Goal: Task Accomplishment & Management: Manage account settings

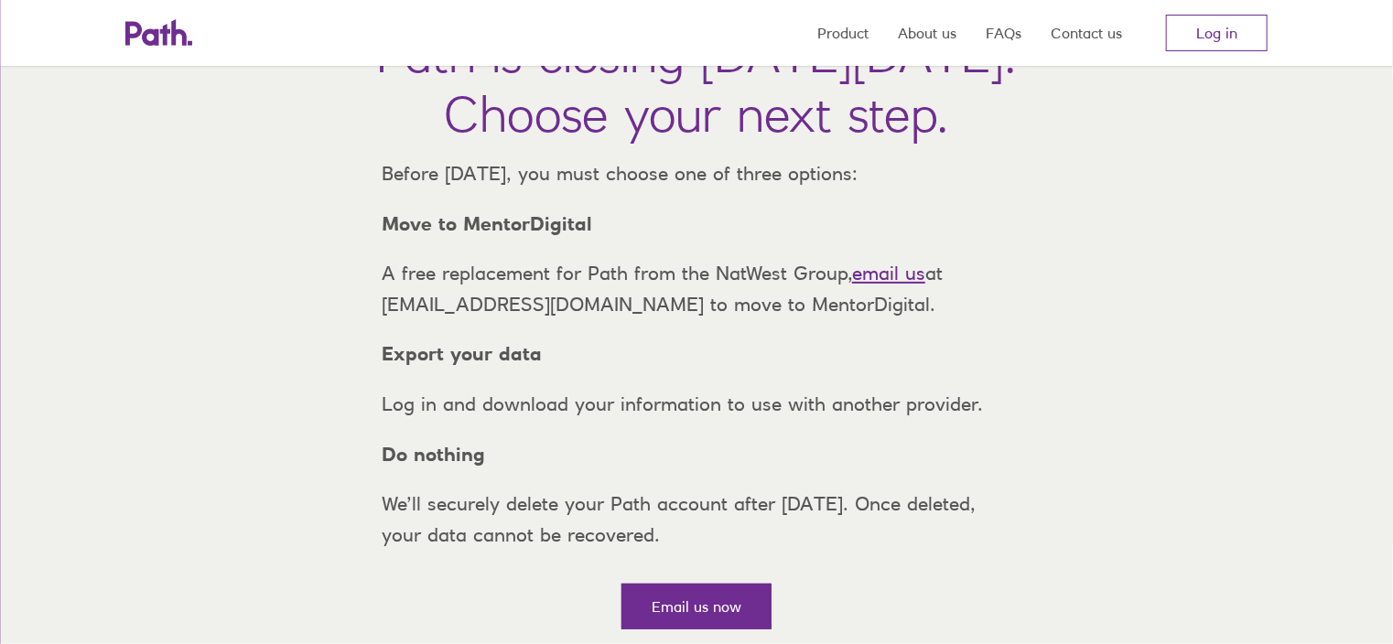
scroll to position [183, 0]
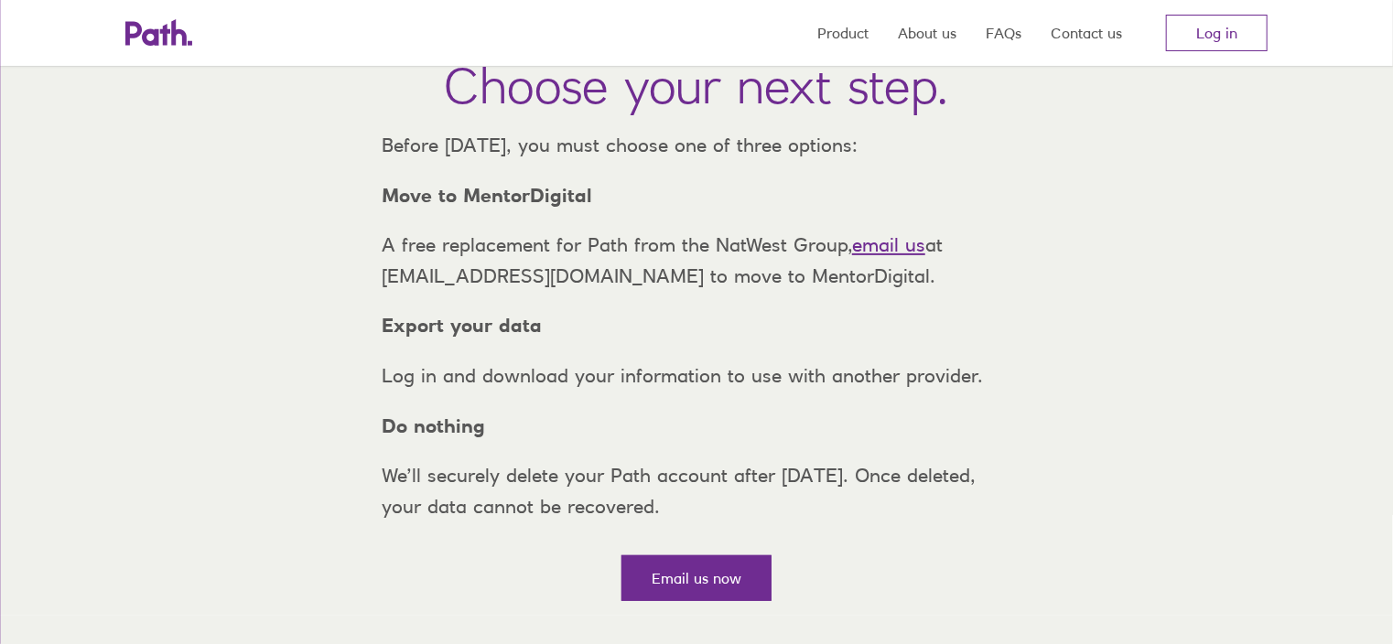
click at [890, 256] on link "email us" at bounding box center [888, 244] width 73 height 23
drag, startPoint x: 589, startPoint y: 231, endPoint x: 377, endPoint y: 225, distance: 212.4
click at [377, 211] on p "Move to MentorDigital" at bounding box center [696, 195] width 659 height 31
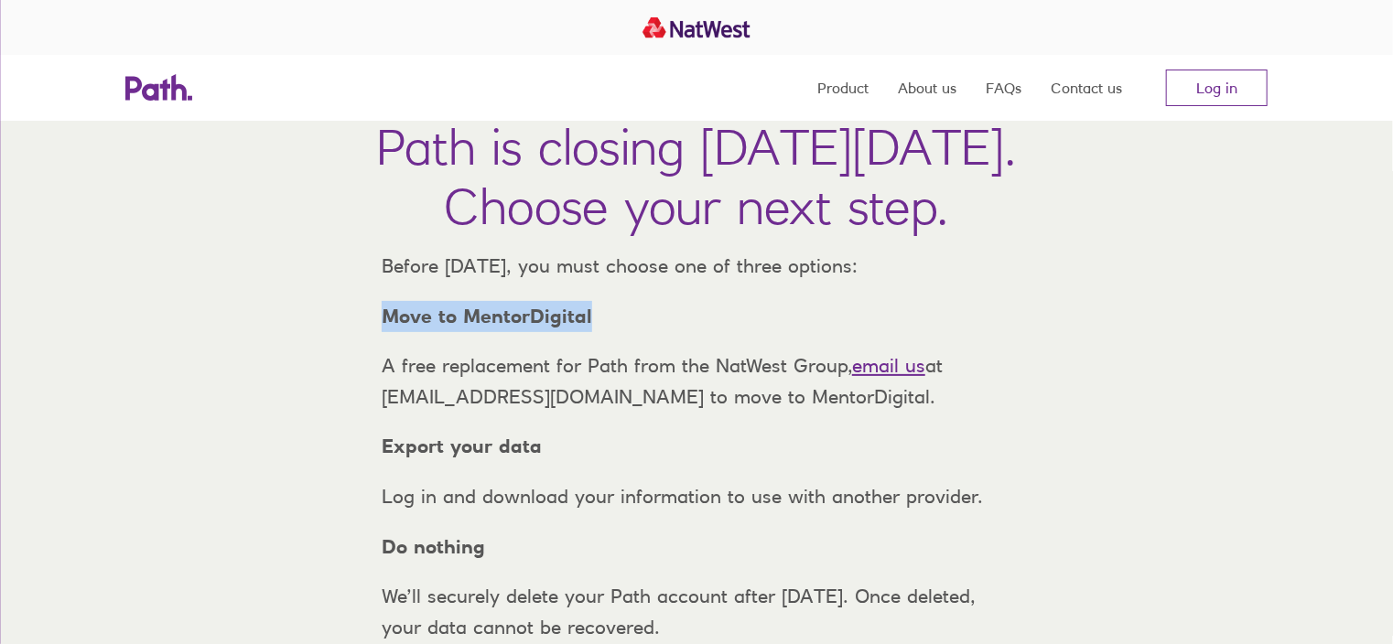
scroll to position [0, 0]
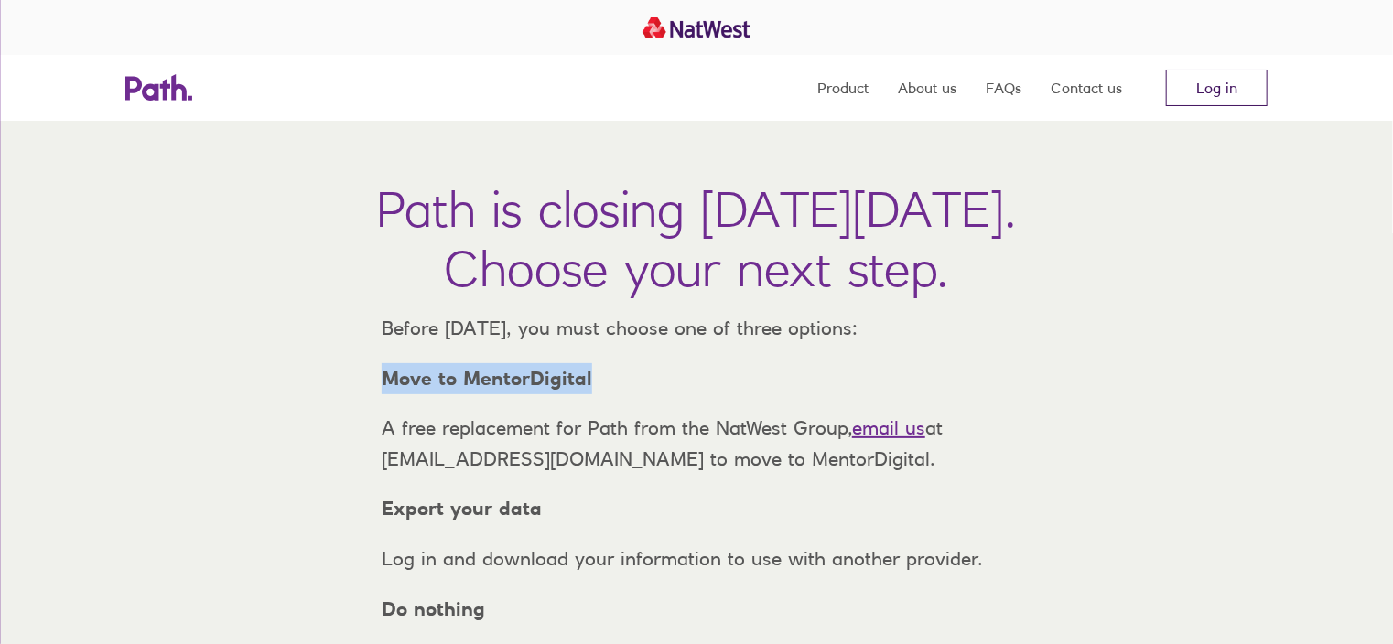
click at [1208, 79] on link "Log in" at bounding box center [1217, 88] width 102 height 37
click at [1222, 81] on link "Log in" at bounding box center [1217, 88] width 102 height 37
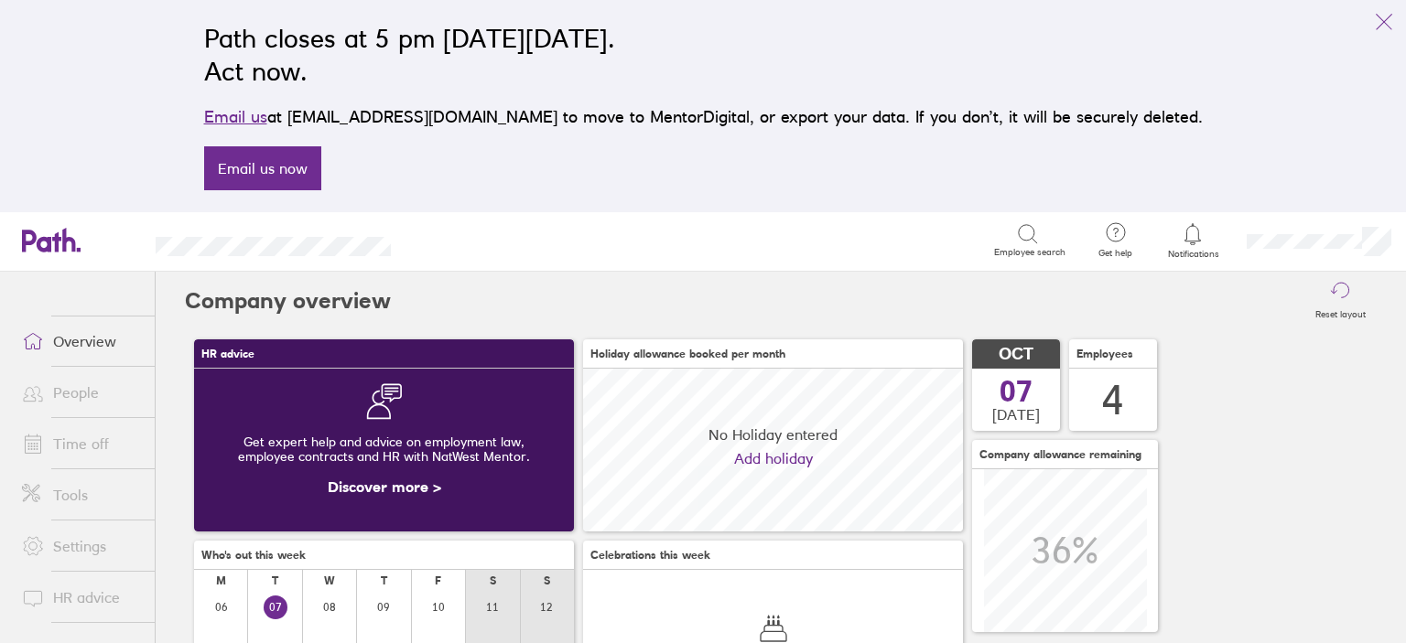
scroll to position [162, 380]
click at [81, 448] on link "Time off" at bounding box center [80, 444] width 147 height 37
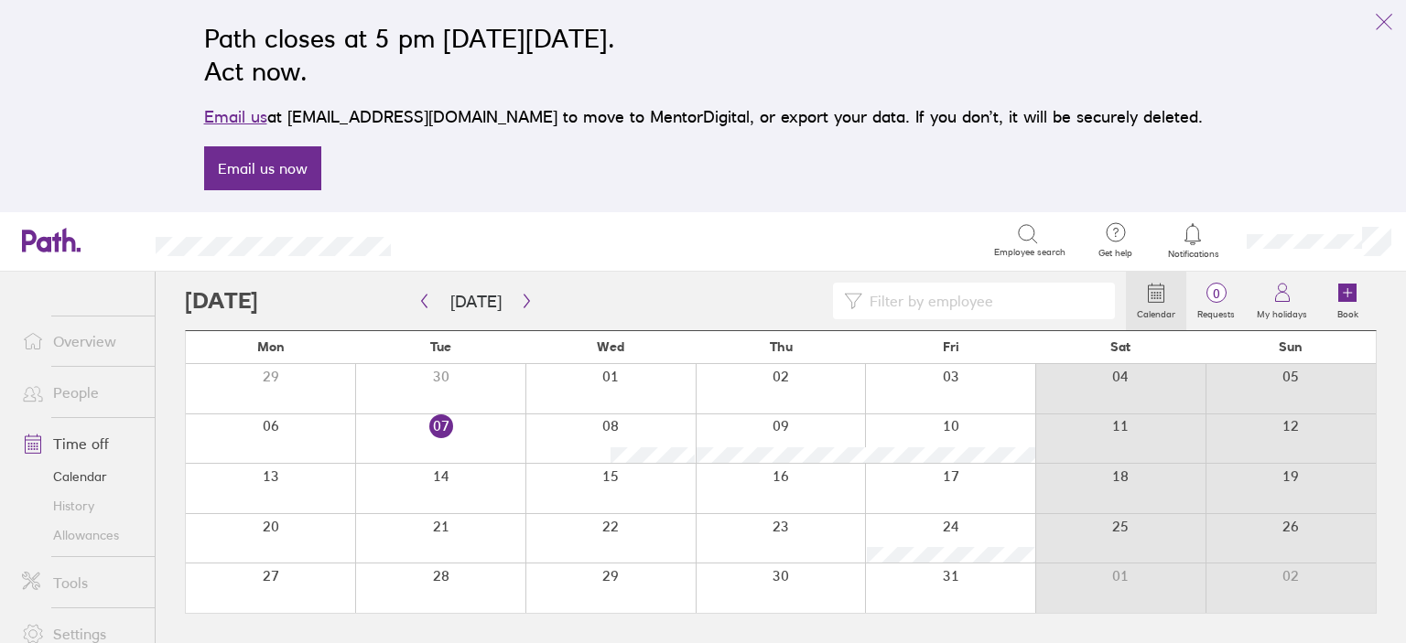
click at [945, 569] on div at bounding box center [950, 588] width 170 height 49
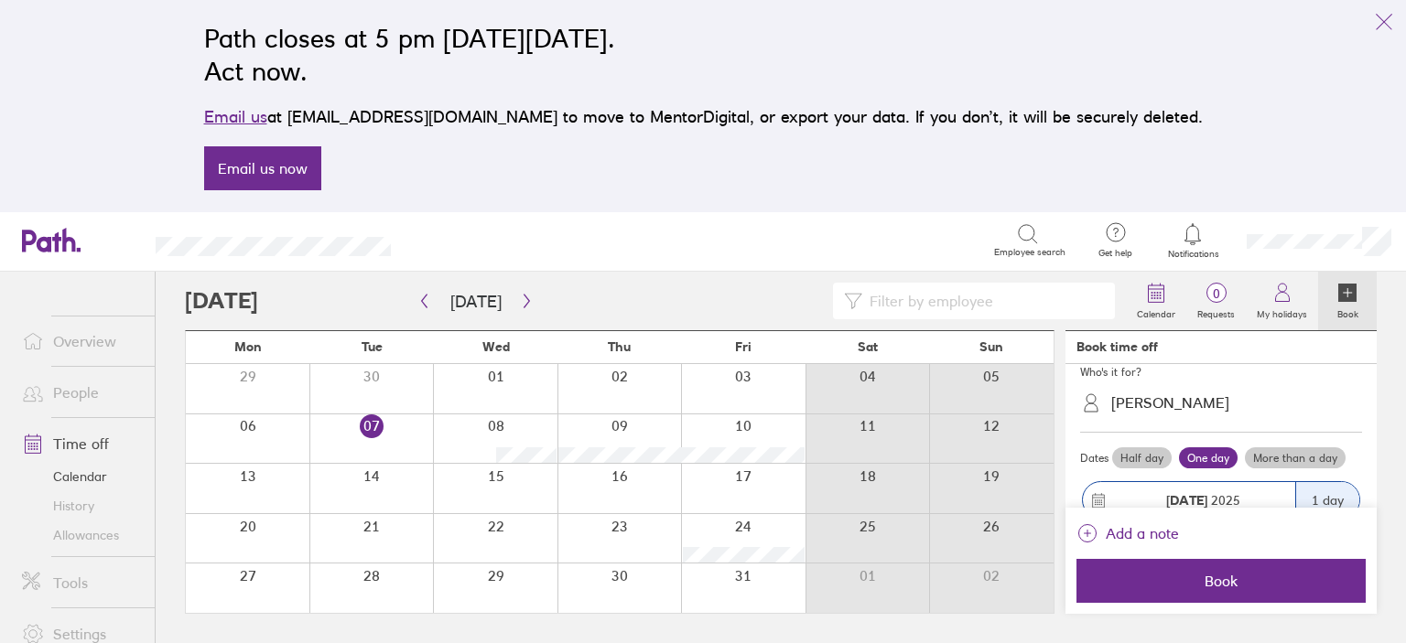
scroll to position [181, 0]
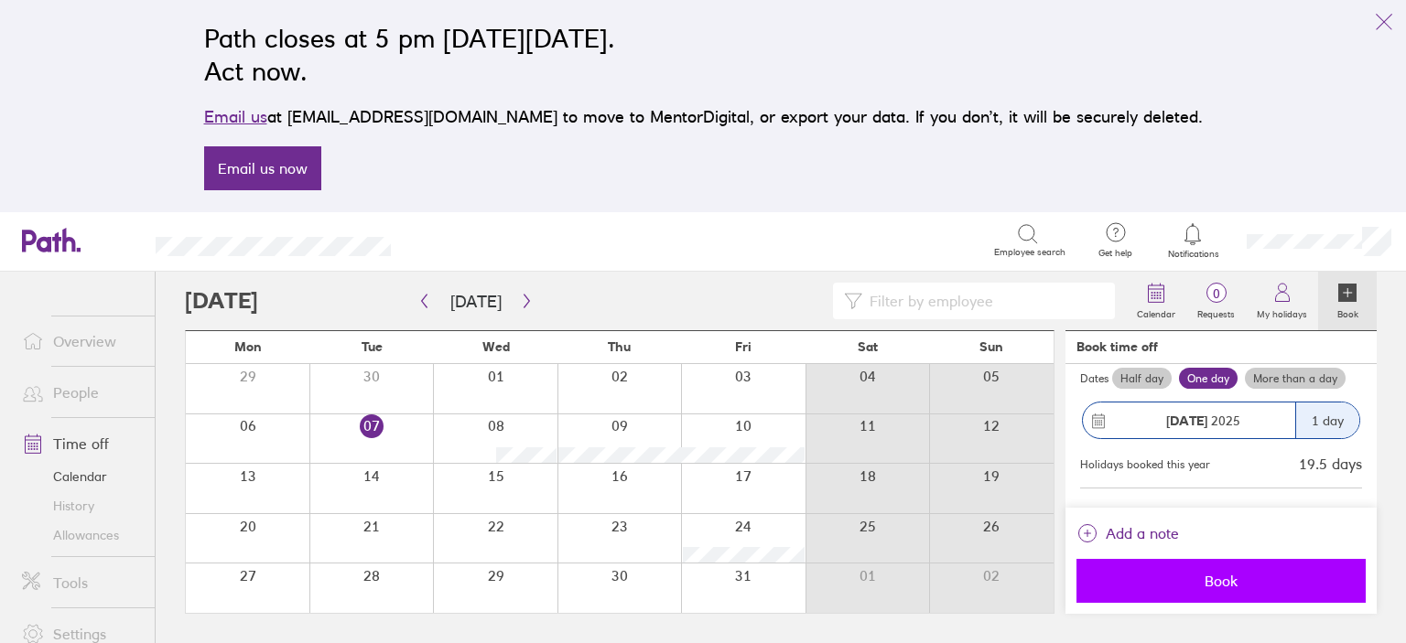
click at [1205, 574] on span "Book" at bounding box center [1221, 581] width 264 height 16
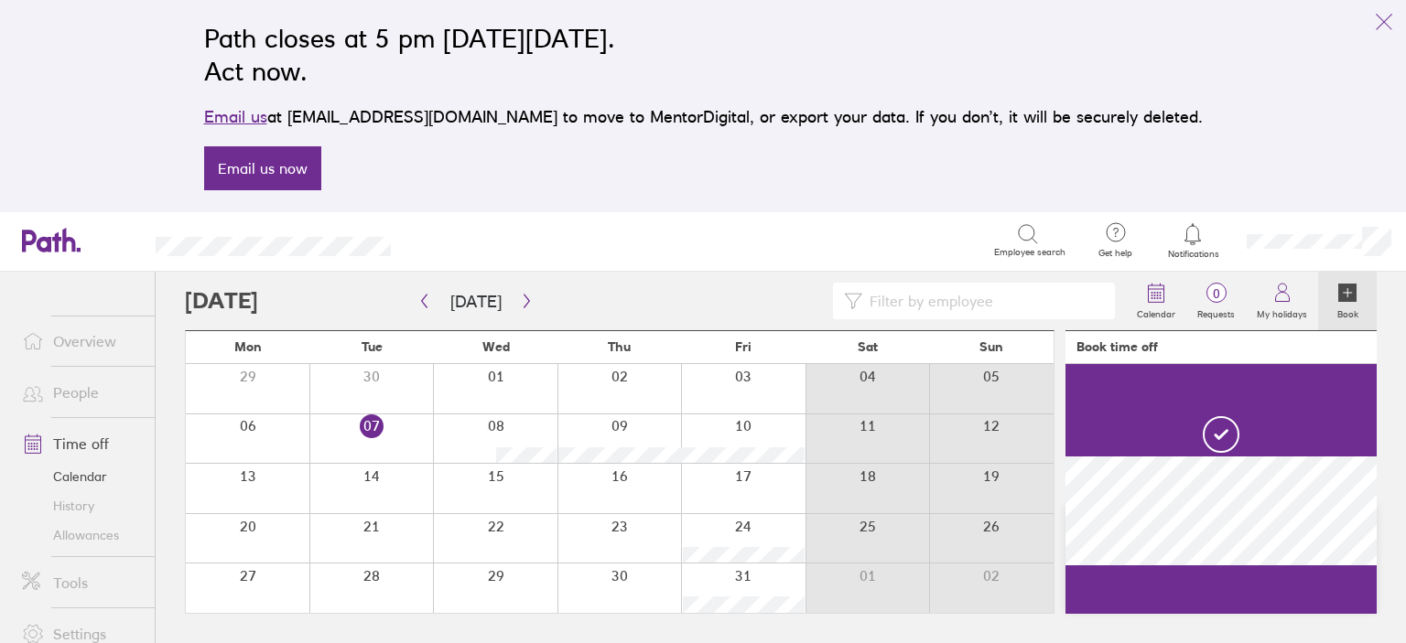
scroll to position [106, 0]
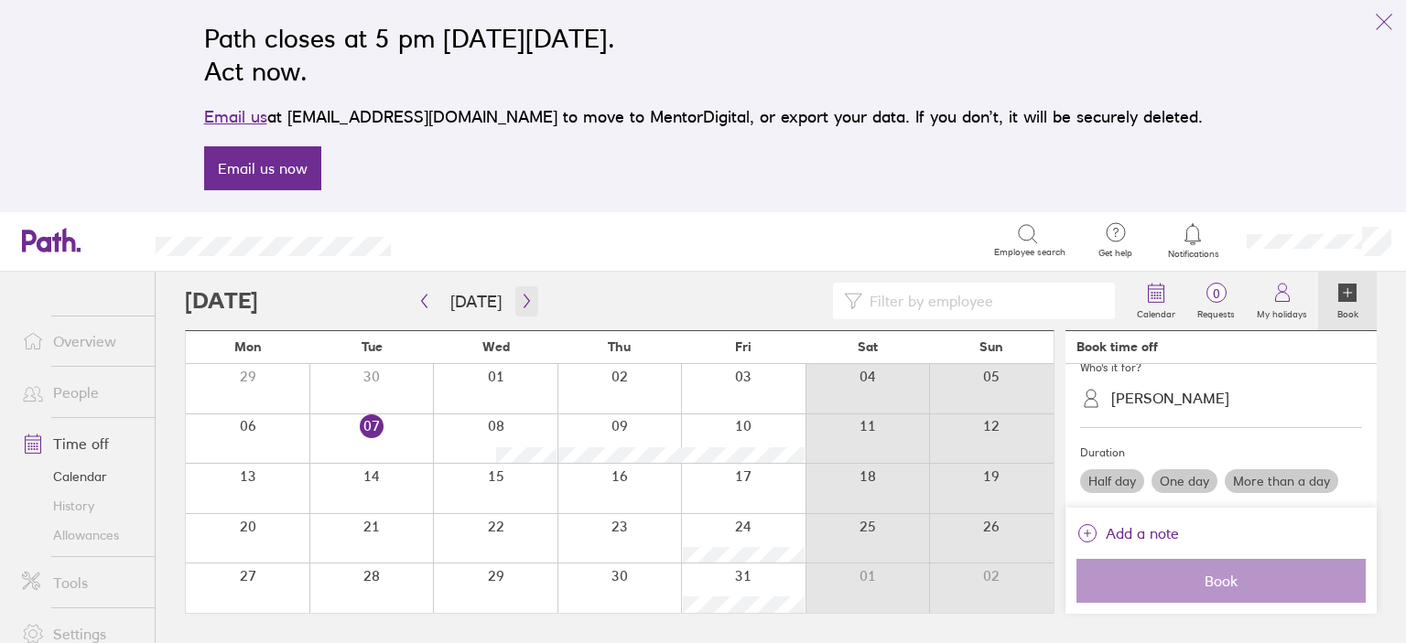
click at [520, 294] on icon "button" at bounding box center [527, 301] width 14 height 15
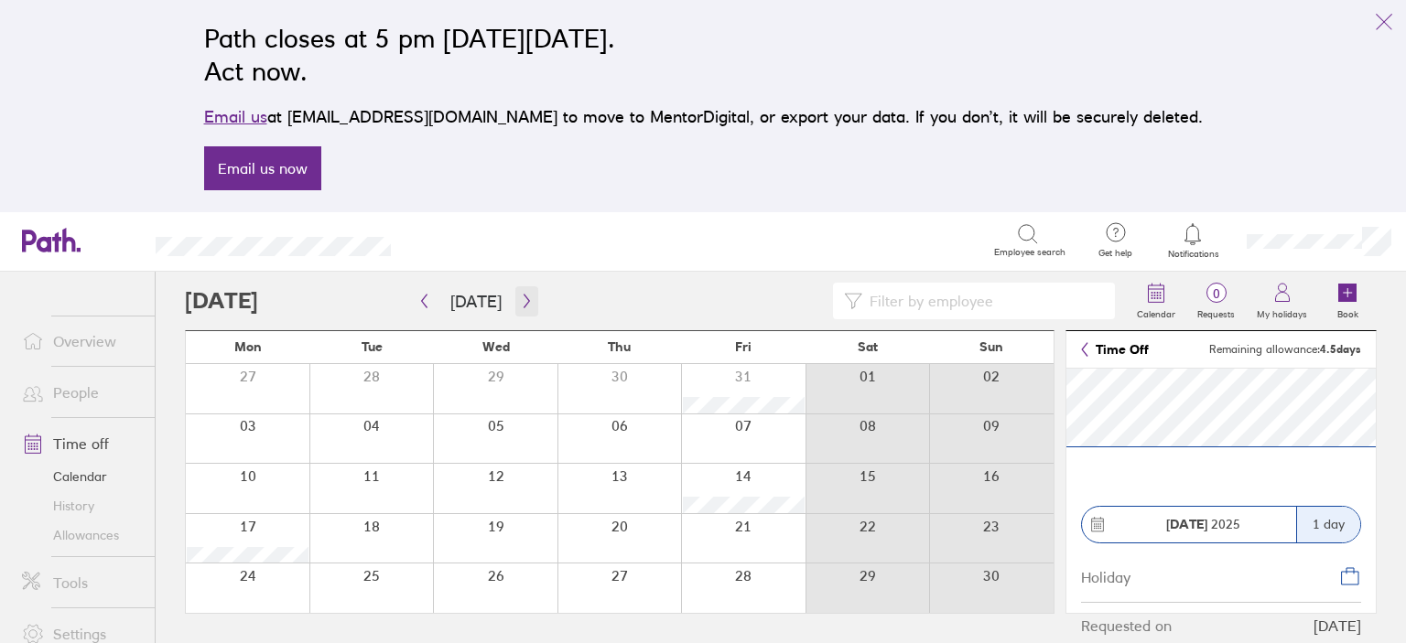
click at [520, 307] on icon "button" at bounding box center [527, 301] width 14 height 15
click at [88, 536] on link "Allowances" at bounding box center [80, 535] width 147 height 29
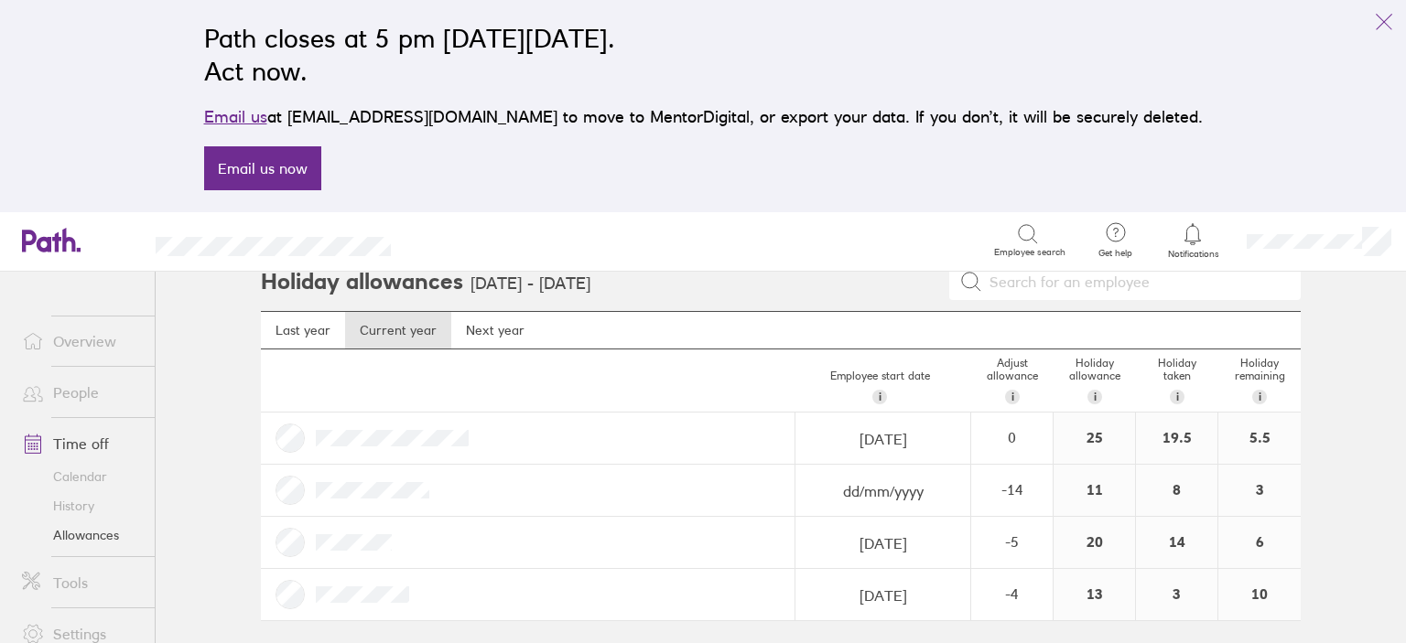
scroll to position [25, 0]
